Goal: Book appointment/travel/reservation

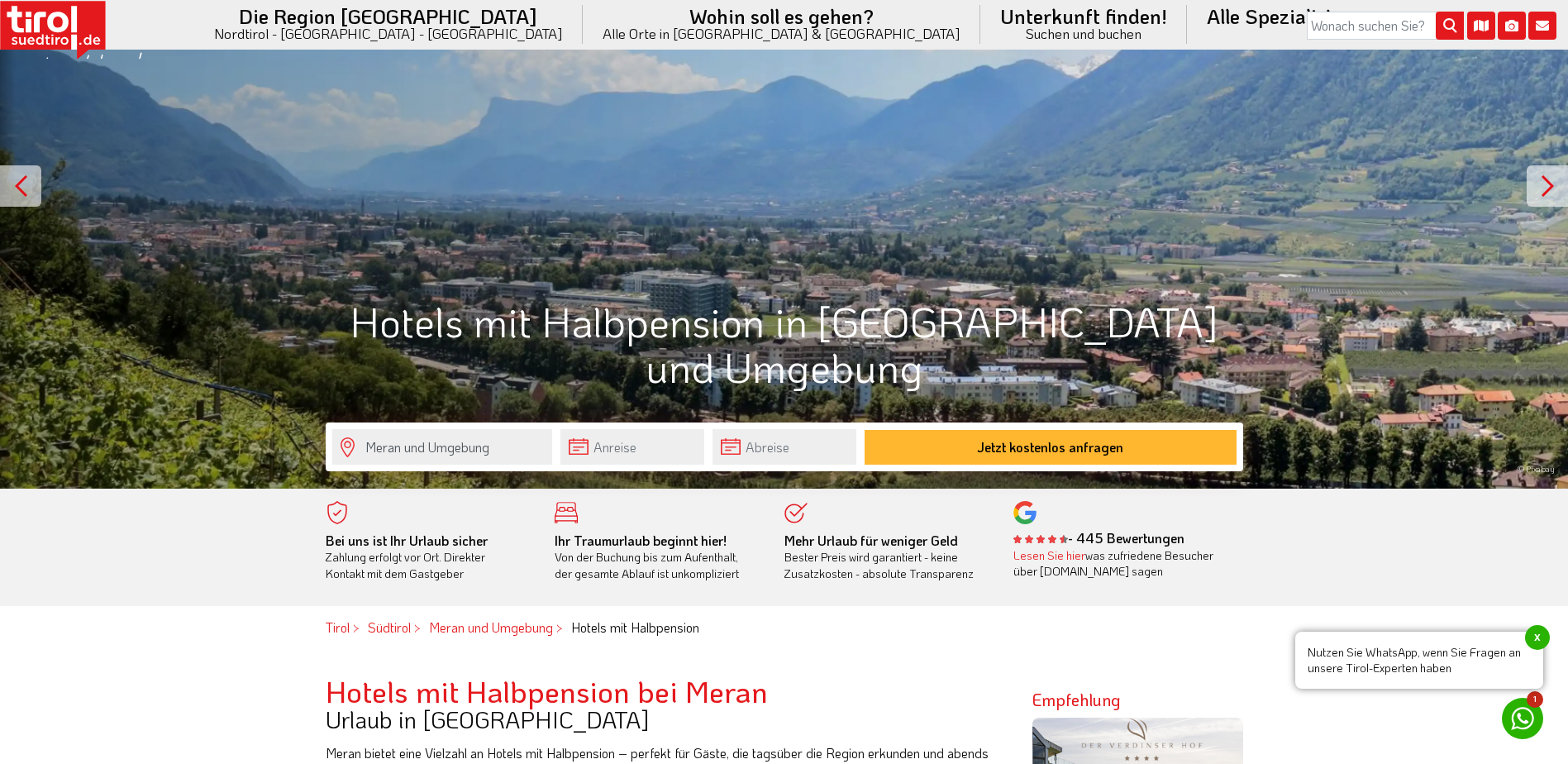
scroll to position [413, 0]
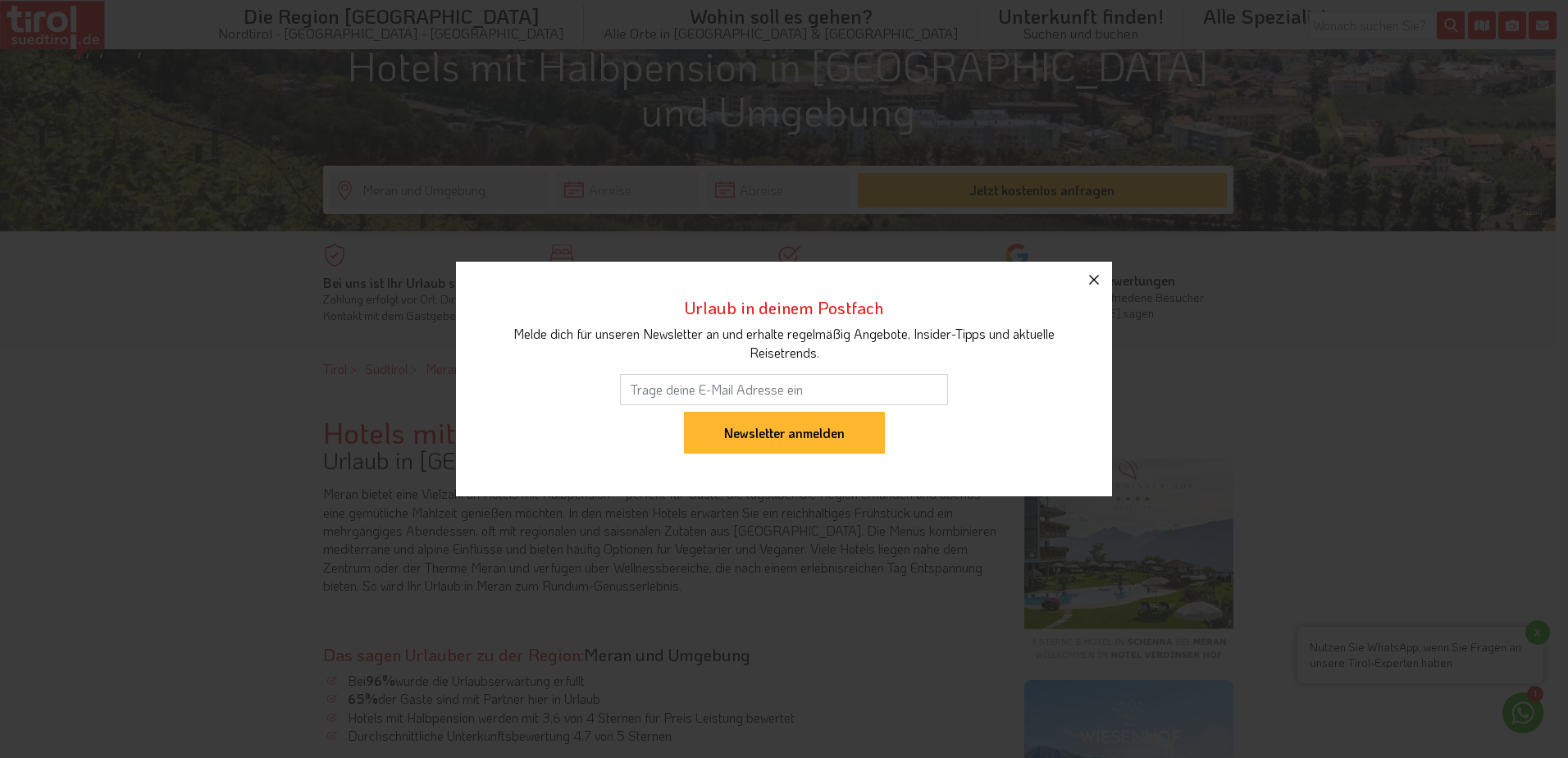
click at [1090, 276] on icon "button" at bounding box center [1094, 280] width 20 height 20
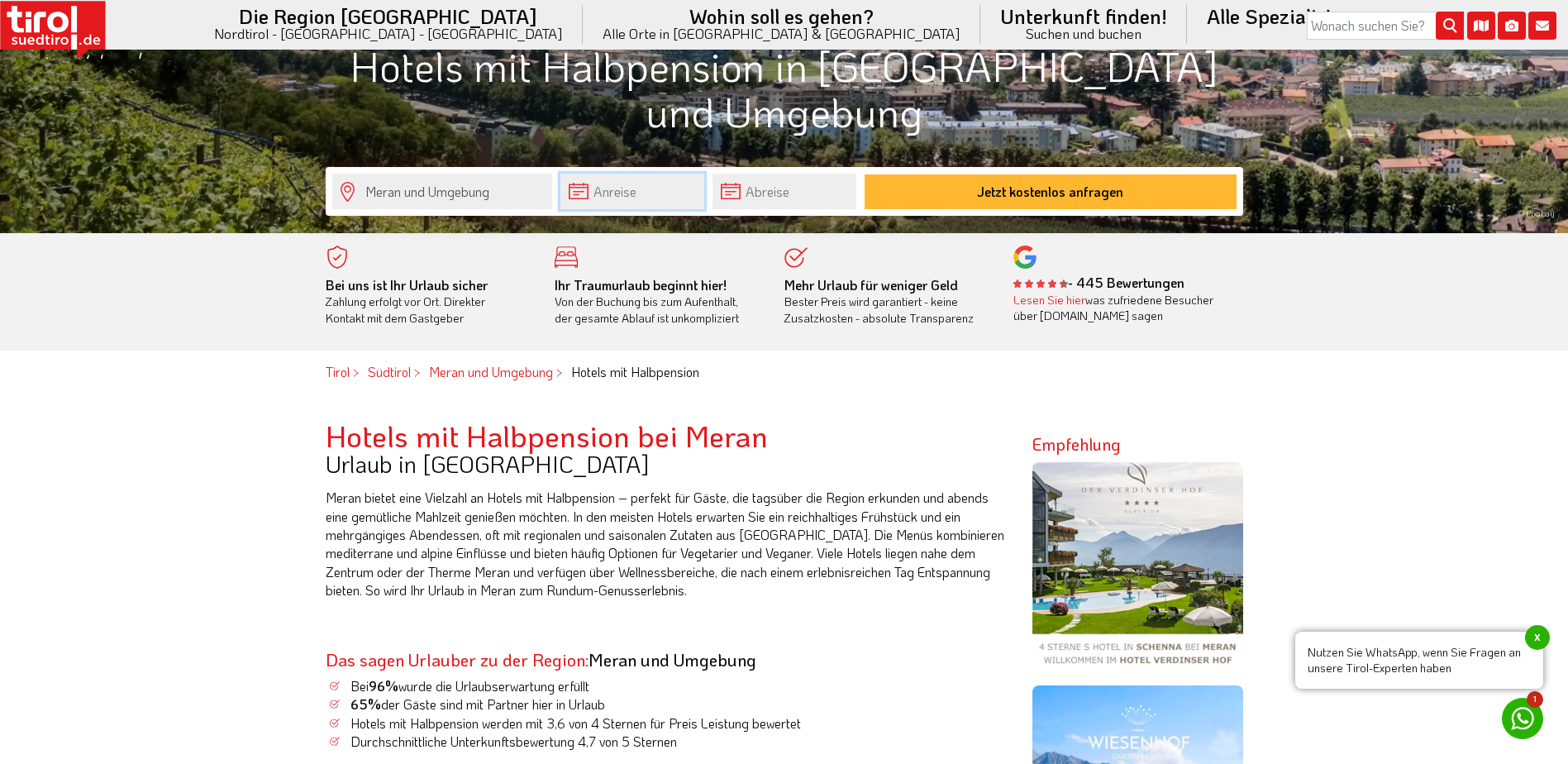
click at [668, 197] on input "text" at bounding box center [632, 191] width 144 height 36
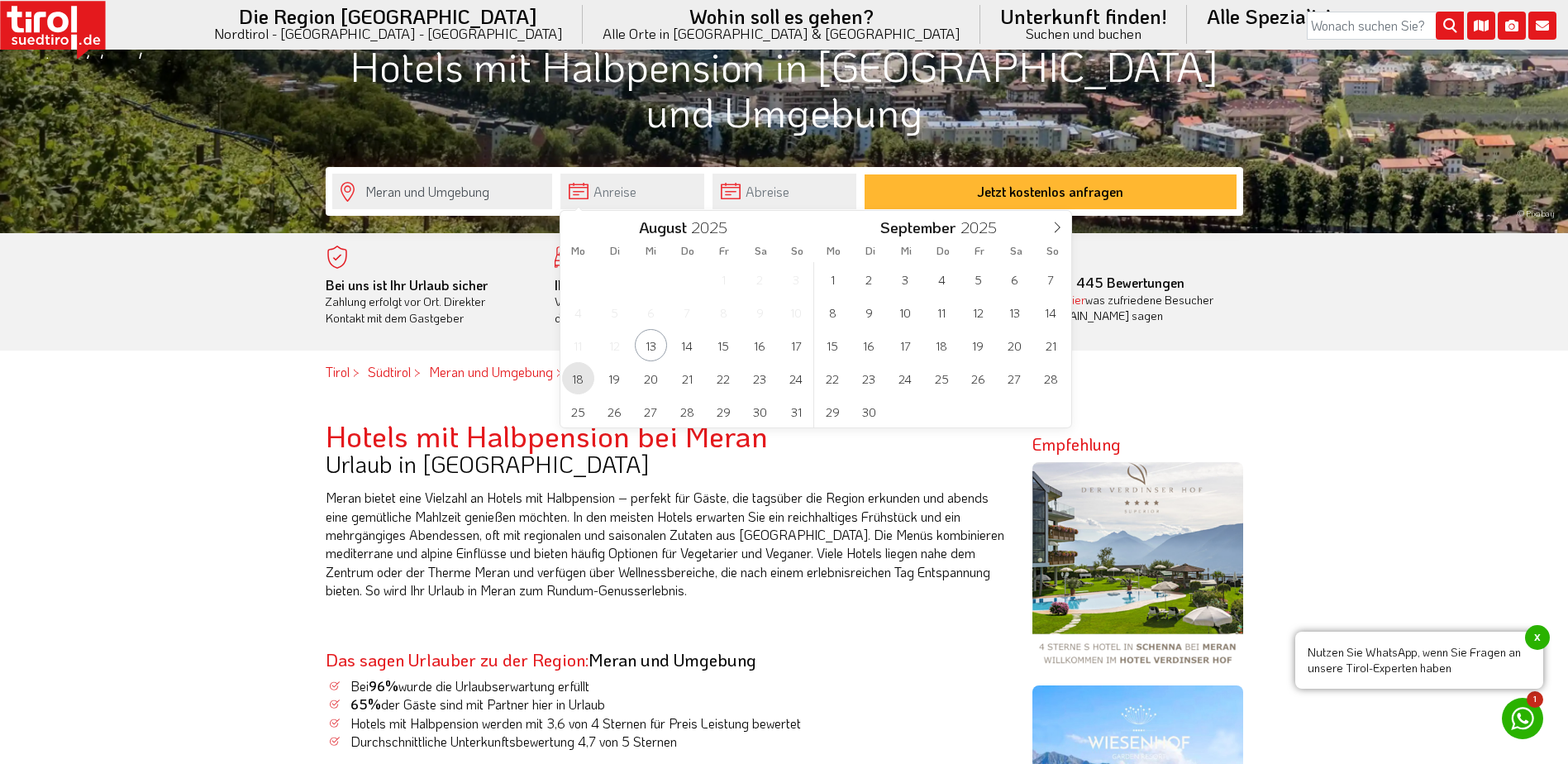
click at [588, 381] on span "18" at bounding box center [577, 378] width 33 height 33
click at [579, 403] on span "25" at bounding box center [577, 411] width 33 height 33
type input "[DATE]"
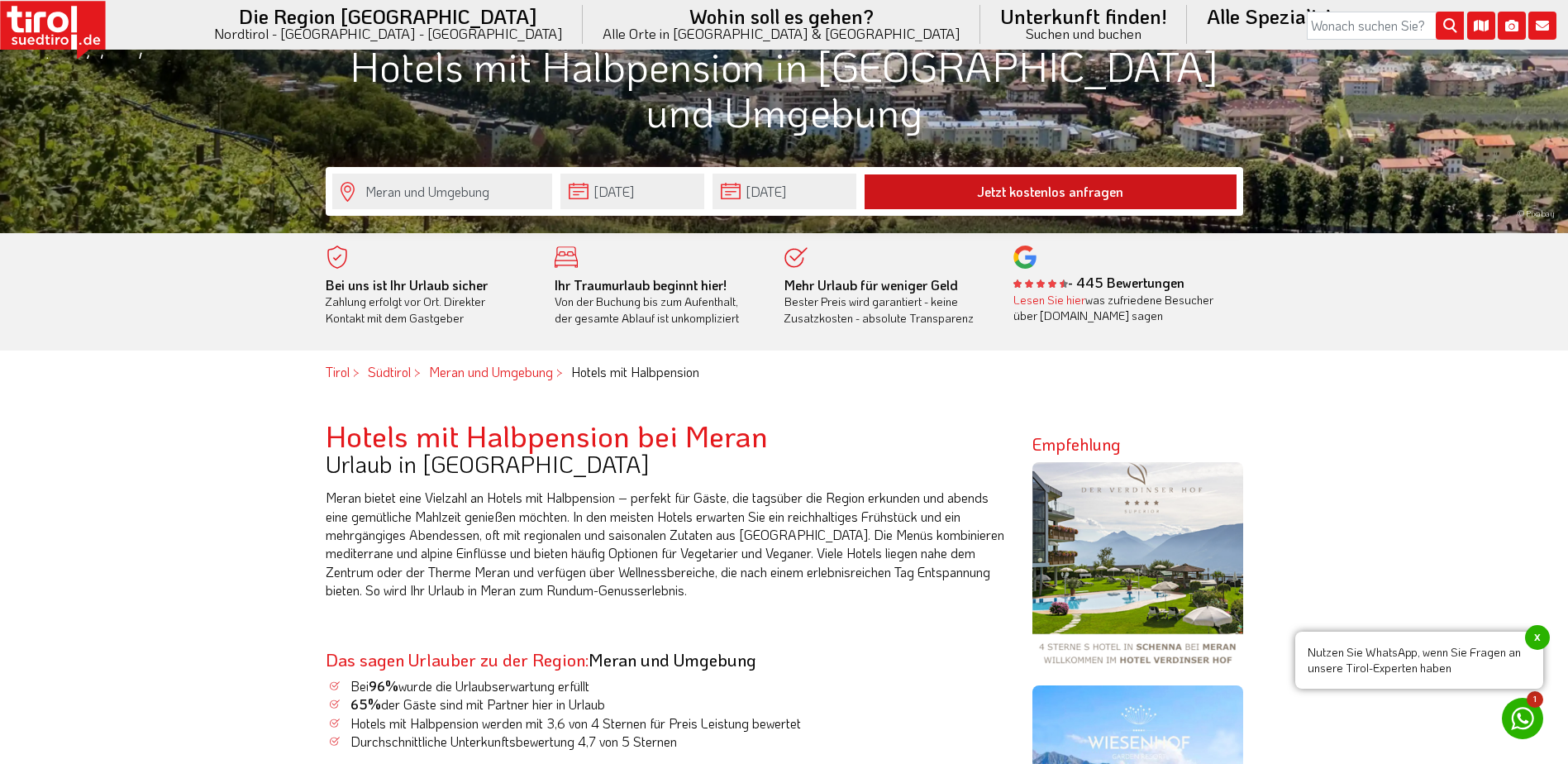
click at [1005, 187] on button "Jetzt kostenlos anfragen" at bounding box center [1050, 191] width 371 height 35
